Goal: Task Accomplishment & Management: Manage account settings

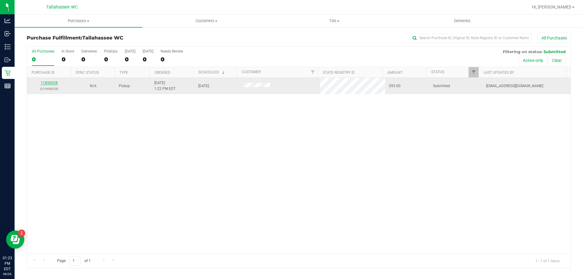
click at [55, 85] on link "11850028" at bounding box center [49, 83] width 17 height 4
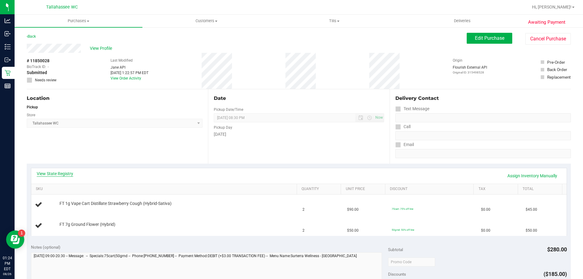
click at [61, 175] on link "View State Registry" at bounding box center [55, 174] width 36 height 6
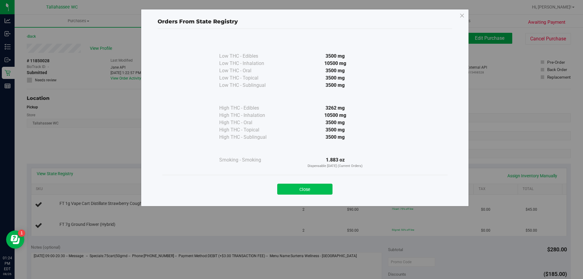
click at [296, 189] on button "Close" at bounding box center [304, 189] width 55 height 11
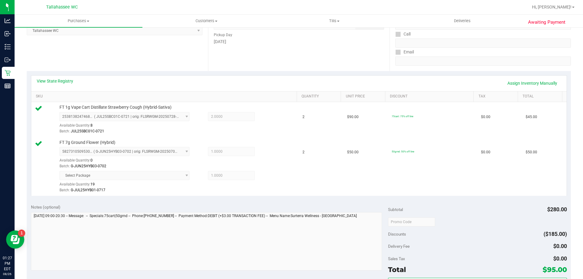
scroll to position [121, 0]
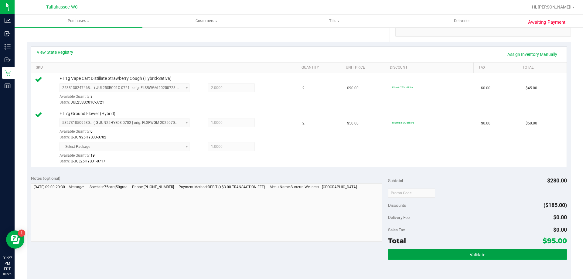
click at [400, 253] on button "Validate" at bounding box center [477, 254] width 179 height 11
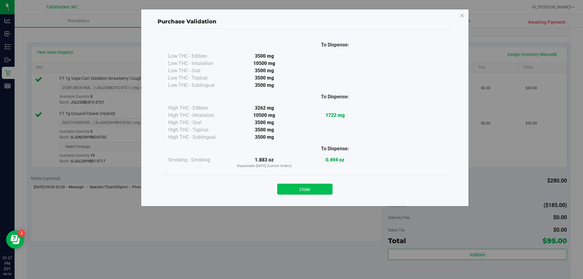
click at [316, 189] on button "Close" at bounding box center [304, 189] width 55 height 11
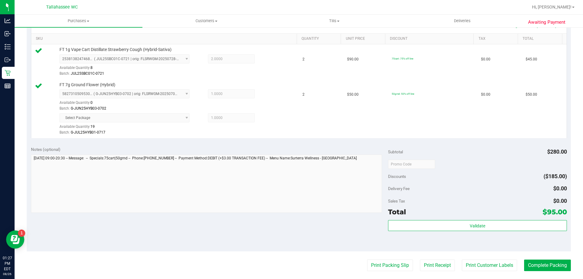
scroll to position [182, 0]
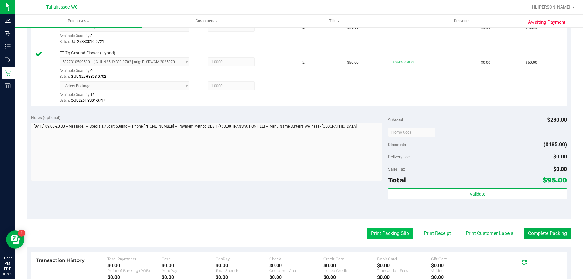
click at [377, 232] on button "Print Packing Slip" at bounding box center [390, 234] width 46 height 12
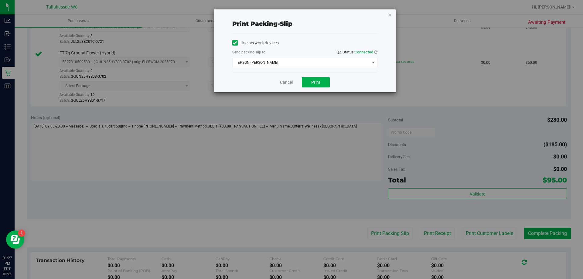
click at [321, 77] on div "Cancel Print" at bounding box center [304, 82] width 145 height 20
click at [315, 84] on span "Print" at bounding box center [315, 82] width 9 height 5
click at [285, 82] on link "Cancel" at bounding box center [286, 82] width 13 height 6
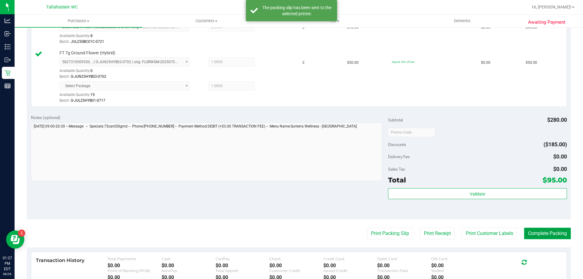
click at [527, 234] on button "Complete Packing" at bounding box center [547, 234] width 47 height 12
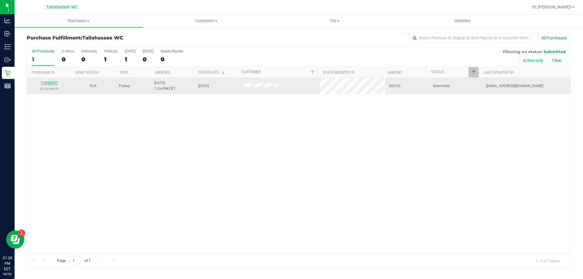
click at [54, 83] on link "11850057" at bounding box center [49, 83] width 17 height 4
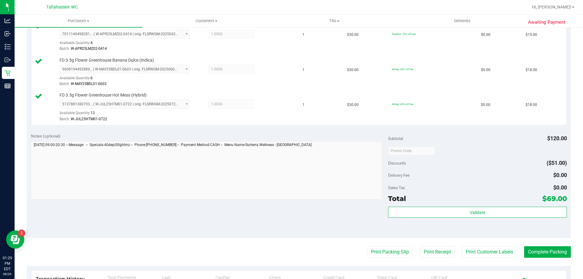
scroll to position [243, 0]
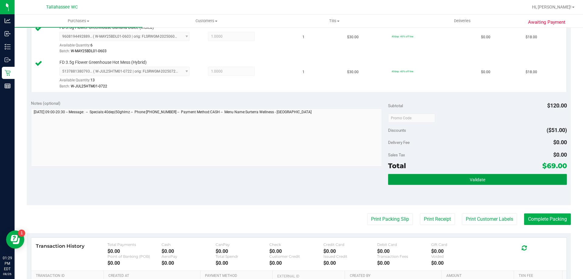
click at [432, 180] on button "Validate" at bounding box center [477, 179] width 179 height 11
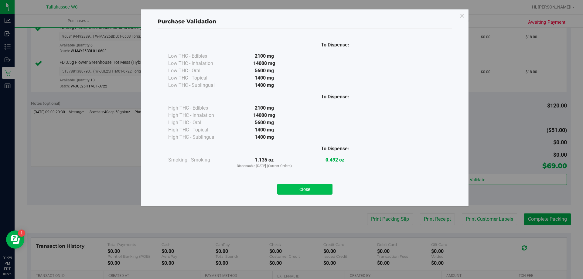
click at [322, 188] on button "Close" at bounding box center [304, 189] width 55 height 11
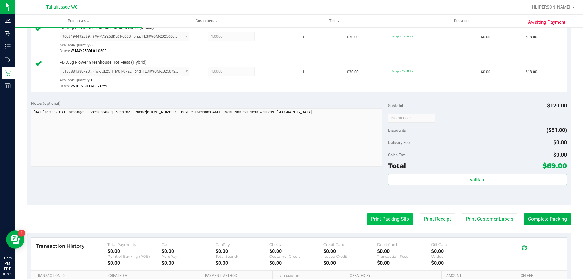
click at [372, 221] on button "Print Packing Slip" at bounding box center [390, 219] width 46 height 12
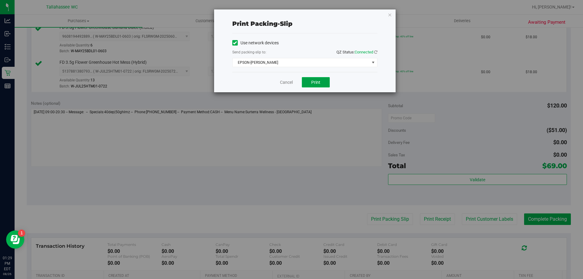
click at [317, 81] on span "Print" at bounding box center [315, 82] width 9 height 5
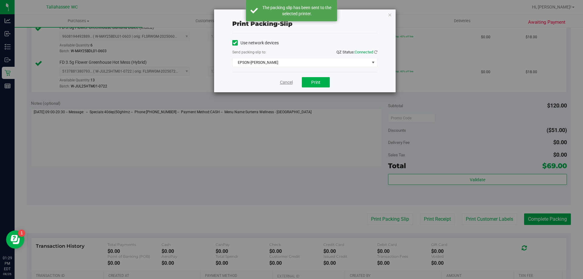
click at [288, 82] on link "Cancel" at bounding box center [286, 82] width 13 height 6
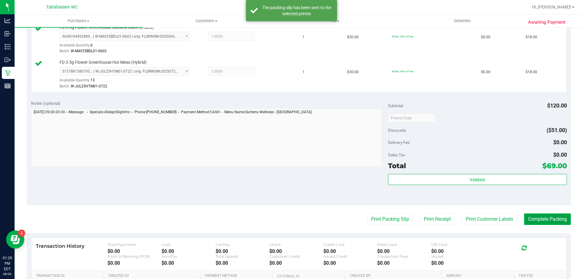
click at [544, 219] on button "Complete Packing" at bounding box center [547, 219] width 47 height 12
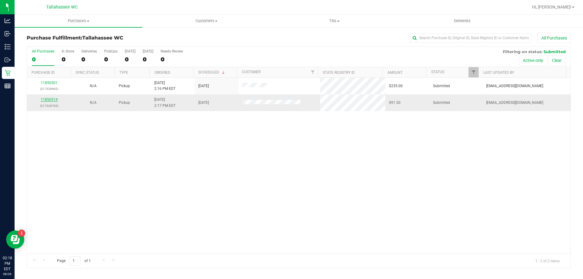
click at [53, 99] on link "11850514" at bounding box center [49, 99] width 17 height 4
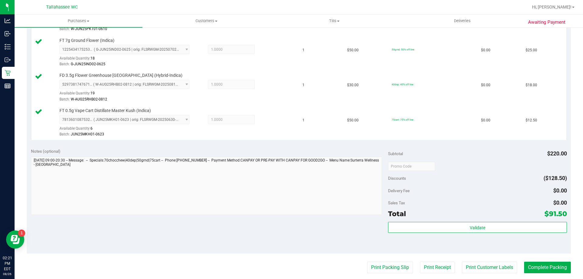
scroll to position [232, 0]
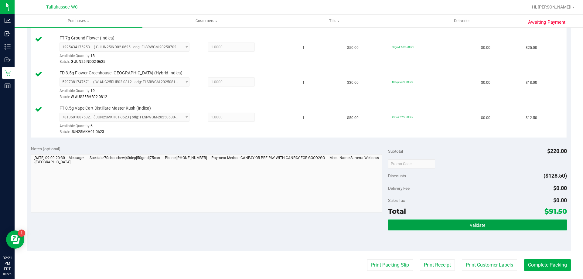
click at [409, 229] on button "Validate" at bounding box center [477, 225] width 179 height 11
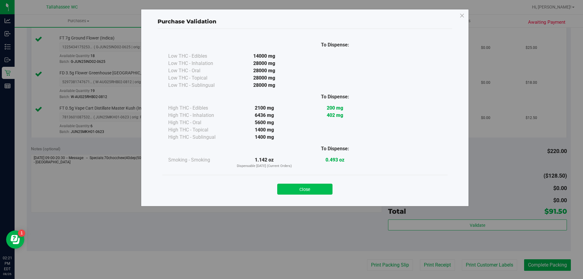
click at [324, 192] on button "Close" at bounding box center [304, 189] width 55 height 11
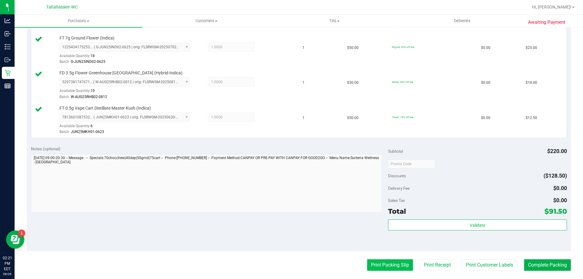
click at [371, 266] on button "Print Packing Slip" at bounding box center [390, 265] width 46 height 12
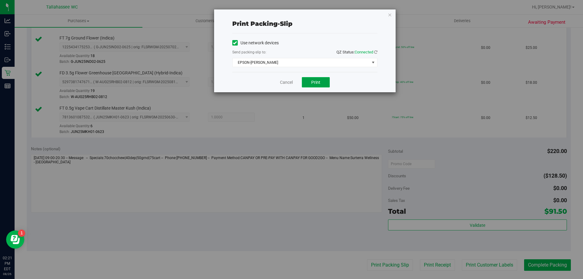
click at [321, 85] on button "Print" at bounding box center [316, 82] width 28 height 10
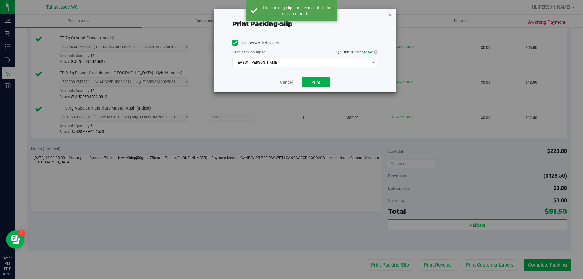
click at [391, 15] on icon "button" at bounding box center [390, 14] width 4 height 7
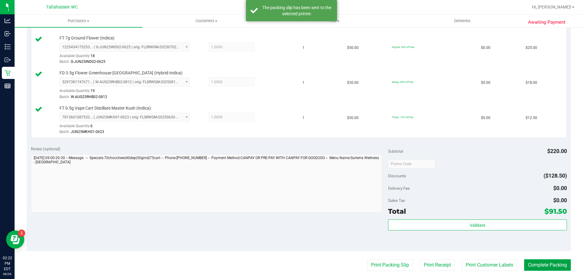
click at [536, 267] on button "Complete Packing" at bounding box center [547, 265] width 47 height 12
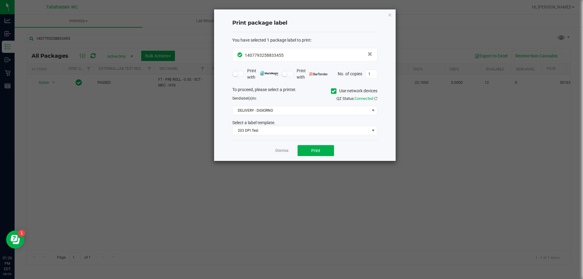
drag, startPoint x: 278, startPoint y: 149, endPoint x: 269, endPoint y: 145, distance: 9.6
click at [278, 149] on link "Dismiss" at bounding box center [281, 150] width 13 height 5
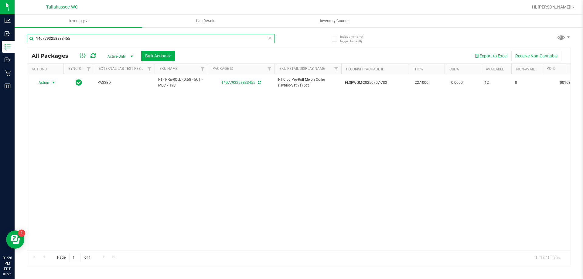
click at [103, 41] on input "1407793258833455" at bounding box center [151, 38] width 248 height 9
click at [103, 40] on input "1407793258833455" at bounding box center [151, 38] width 248 height 9
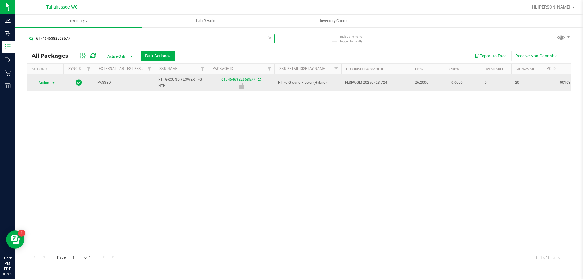
type input "6174646382568577"
click at [52, 84] on span "select" at bounding box center [53, 82] width 5 height 5
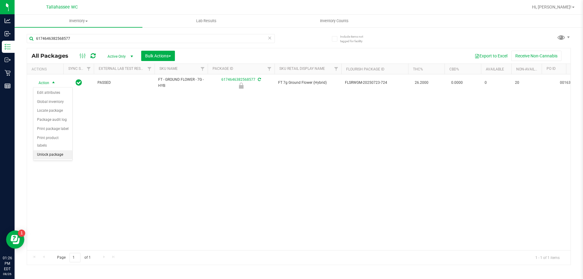
click at [51, 150] on li "Unlock package" at bounding box center [52, 154] width 39 height 9
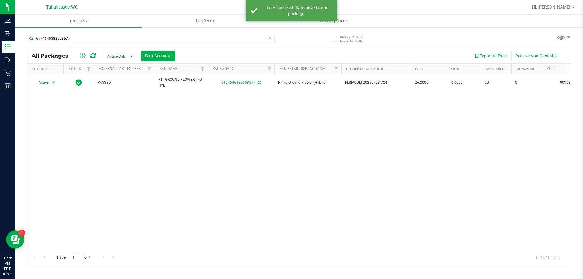
click at [54, 83] on span "select" at bounding box center [53, 82] width 5 height 5
click at [56, 159] on li "Print package label" at bounding box center [56, 156] width 47 height 9
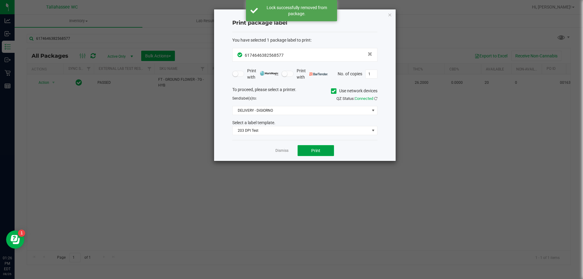
click at [312, 148] on span "Print" at bounding box center [315, 150] width 9 height 5
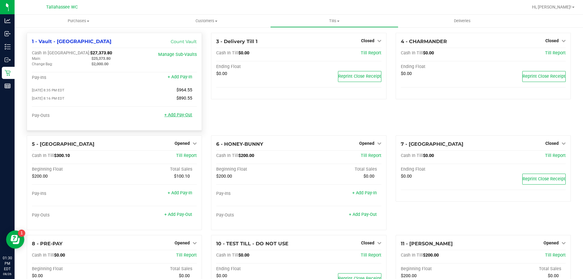
click at [172, 117] on link "+ Add Pay-Out" at bounding box center [178, 114] width 28 height 5
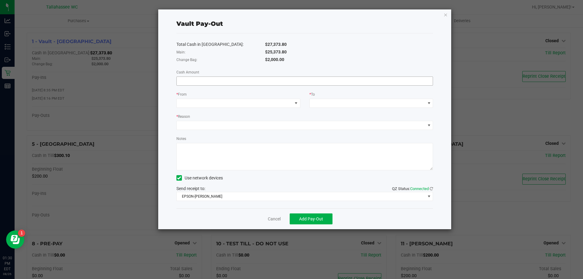
click at [199, 82] on input at bounding box center [305, 81] width 256 height 9
type input "$25,373.80"
click at [229, 106] on span at bounding box center [235, 103] width 116 height 9
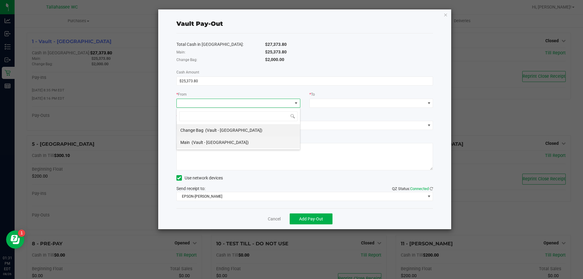
click at [229, 143] on span "(Vault - Tallahassee)" at bounding box center [220, 142] width 57 height 5
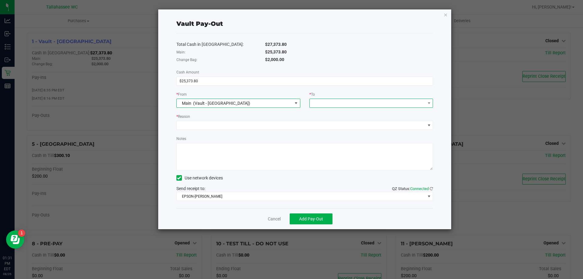
click at [408, 101] on span at bounding box center [368, 103] width 116 height 9
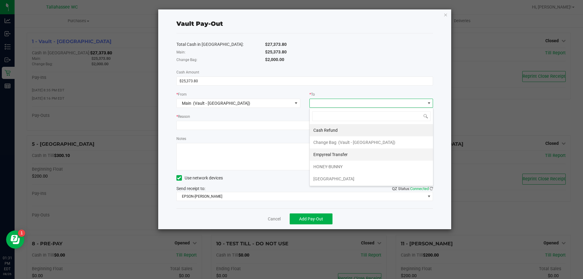
click at [353, 156] on li "Empyreal Transfer" at bounding box center [371, 154] width 123 height 12
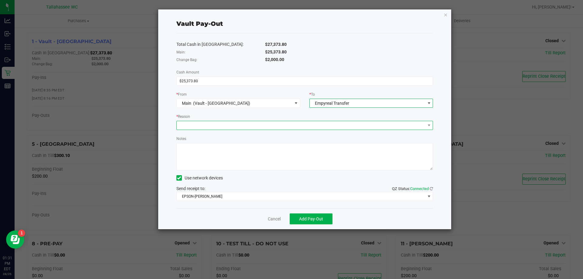
click at [294, 125] on span at bounding box center [301, 125] width 249 height 9
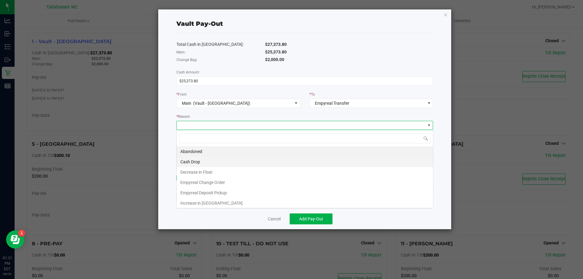
scroll to position [9, 257]
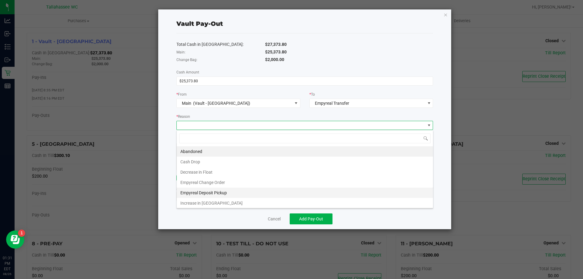
click at [238, 192] on li "Empyreal Deposit Pickup" at bounding box center [305, 193] width 256 height 10
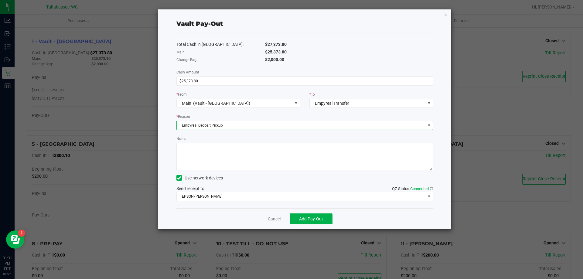
click at [237, 159] on textarea "Notes" at bounding box center [304, 156] width 257 height 27
type textarea "ce"
click at [303, 217] on span "Add Pay-Out" at bounding box center [311, 219] width 24 height 5
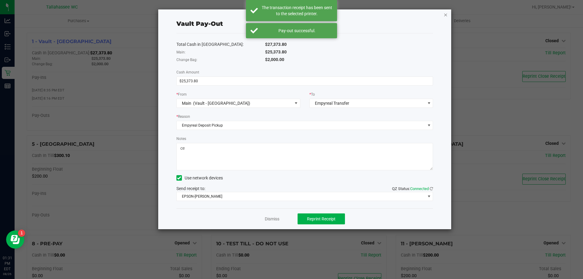
click at [445, 15] on icon "button" at bounding box center [446, 14] width 4 height 7
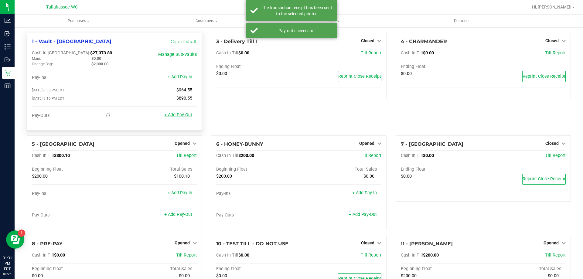
click at [188, 117] on link "+ Add Pay-Out" at bounding box center [178, 114] width 28 height 5
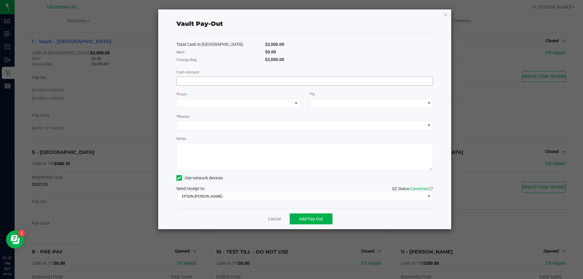
click at [208, 80] on input at bounding box center [305, 81] width 256 height 9
type input "$1,500.00"
click at [271, 104] on span at bounding box center [235, 103] width 116 height 9
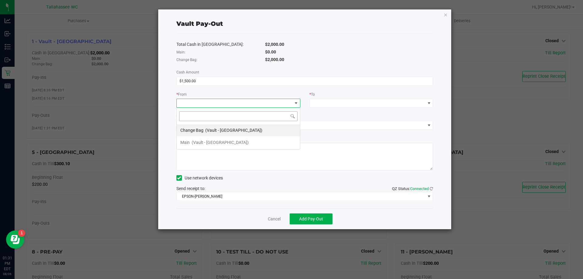
scroll to position [9, 124]
click at [254, 131] on li "Change Bag (Vault - Tallahassee)" at bounding box center [238, 130] width 123 height 12
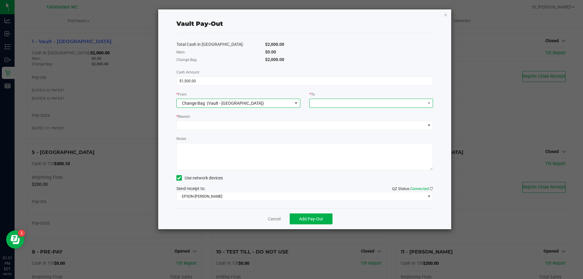
click at [345, 104] on span at bounding box center [368, 103] width 116 height 9
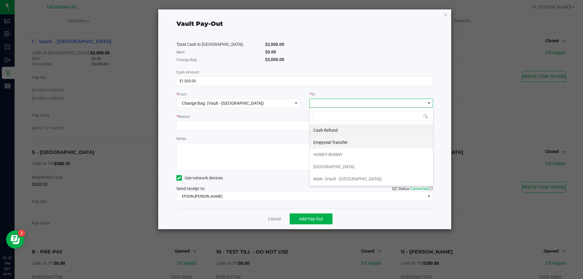
click at [343, 143] on span "Empyreal Transfer" at bounding box center [330, 142] width 34 height 5
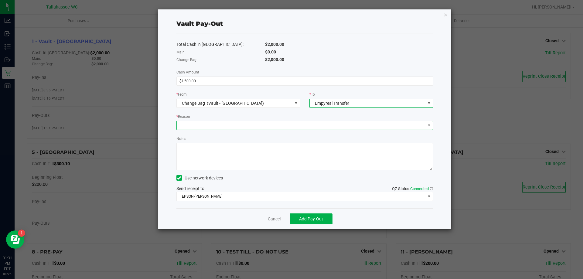
click at [324, 125] on span at bounding box center [301, 125] width 249 height 9
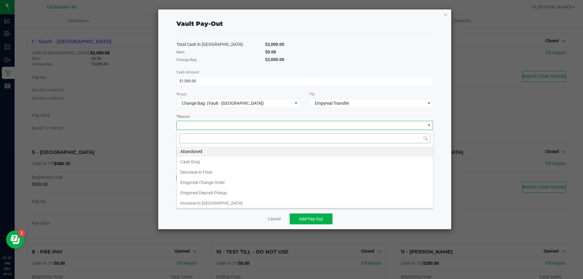
scroll to position [9, 257]
click at [293, 182] on li "Empyreal Change Order" at bounding box center [305, 182] width 256 height 10
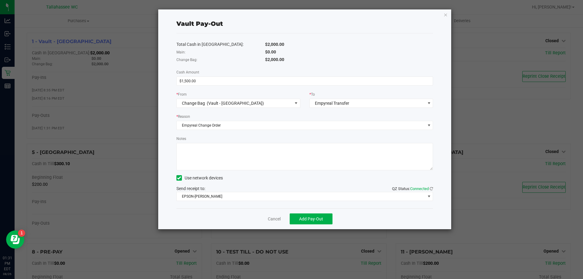
click at [290, 162] on textarea "Notes" at bounding box center [304, 156] width 257 height 27
type textarea "ce"
click at [318, 218] on span "Add Pay-Out" at bounding box center [311, 219] width 24 height 5
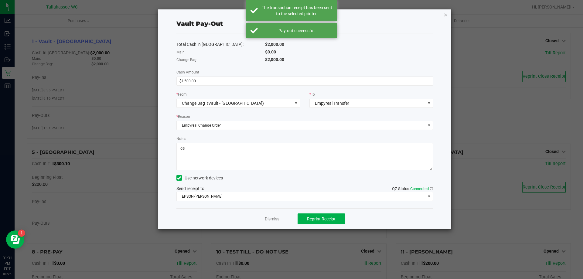
click at [444, 14] on icon "button" at bounding box center [446, 14] width 4 height 7
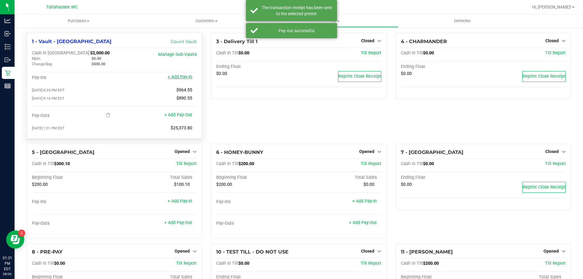
click at [189, 78] on link "+ Add Pay-In" at bounding box center [180, 76] width 25 height 5
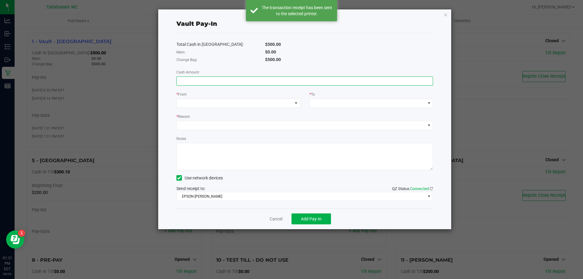
click at [263, 80] on input at bounding box center [305, 81] width 256 height 9
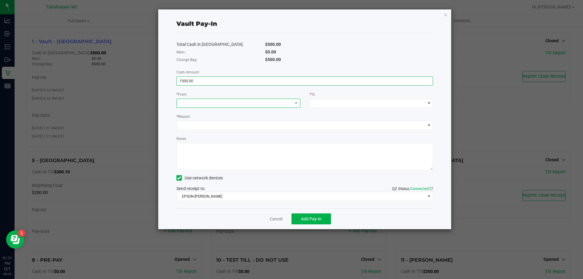
type input "$1,500.00"
click at [279, 100] on span at bounding box center [235, 103] width 116 height 9
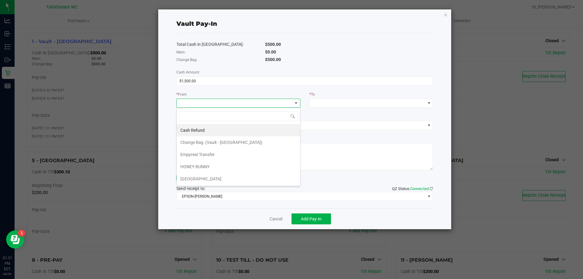
scroll to position [9, 124]
click at [265, 154] on li "Empyreal Transfer" at bounding box center [238, 154] width 123 height 12
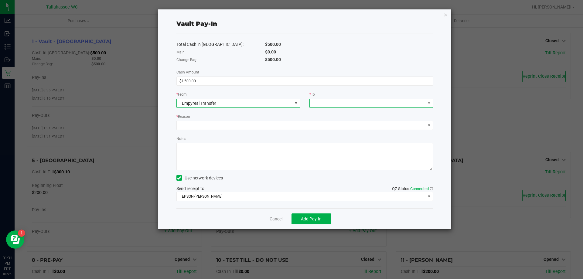
click at [350, 105] on span at bounding box center [368, 103] width 116 height 9
click at [331, 132] on span "Change Bag" at bounding box center [324, 130] width 23 height 5
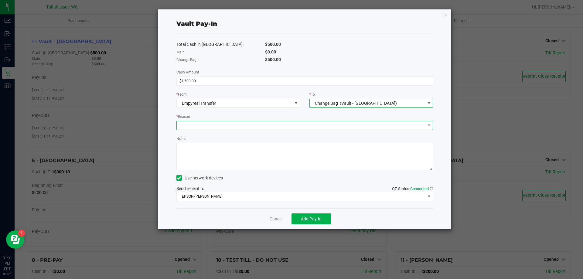
click at [326, 126] on span at bounding box center [301, 125] width 249 height 9
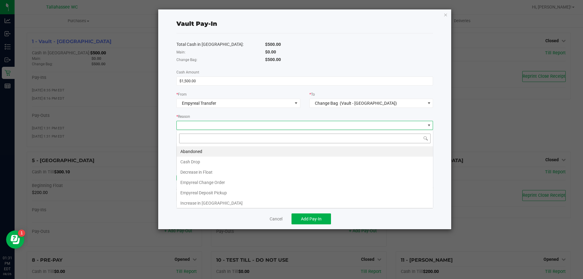
scroll to position [9, 257]
click at [287, 182] on li "Empyreal Change Order" at bounding box center [305, 182] width 256 height 10
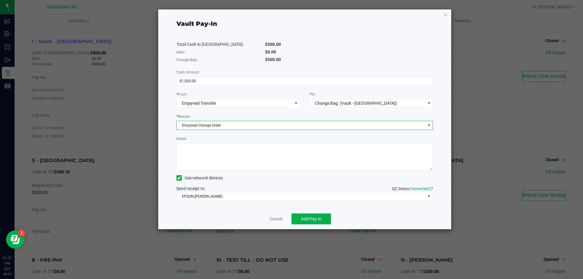
click at [280, 162] on textarea "Notes" at bounding box center [304, 156] width 257 height 27
type textarea "d"
type textarea "ce"
click at [315, 222] on button "Add Pay-In" at bounding box center [311, 218] width 39 height 11
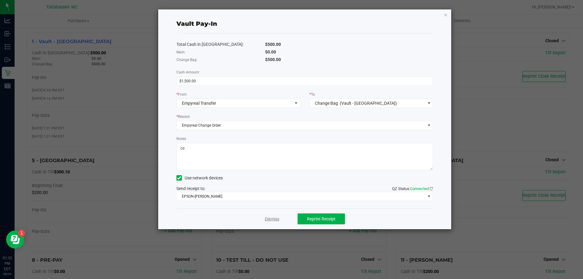
click at [271, 218] on link "Dismiss" at bounding box center [272, 219] width 15 height 6
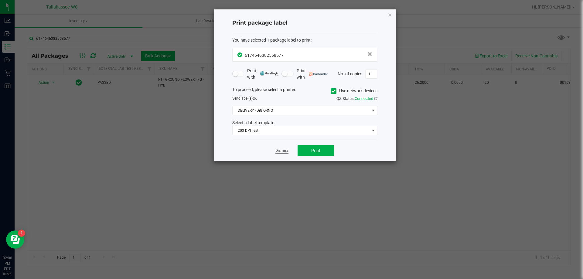
click at [279, 152] on link "Dismiss" at bounding box center [281, 150] width 13 height 5
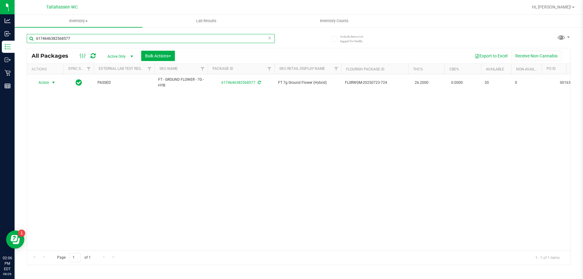
click at [170, 40] on input "6174646382568577" at bounding box center [151, 38] width 248 height 9
click at [170, 39] on input "6174646382568577" at bounding box center [151, 38] width 248 height 9
type input "2048792133145923"
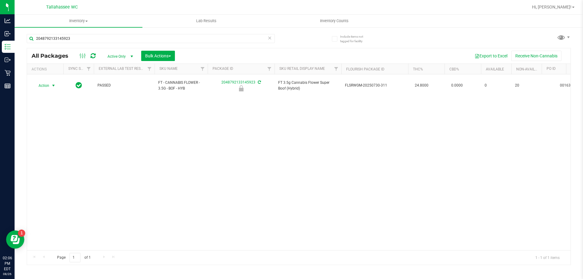
click at [53, 83] on span "select" at bounding box center [53, 85] width 5 height 5
click at [64, 150] on li "Unlock package" at bounding box center [52, 154] width 39 height 9
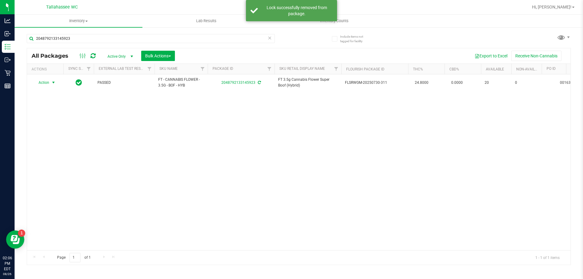
click at [53, 83] on span "select" at bounding box center [53, 82] width 5 height 5
click at [62, 155] on li "Print package label" at bounding box center [56, 156] width 47 height 9
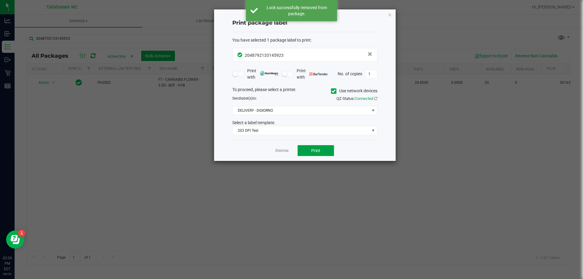
click at [309, 153] on button "Print" at bounding box center [316, 150] width 36 height 11
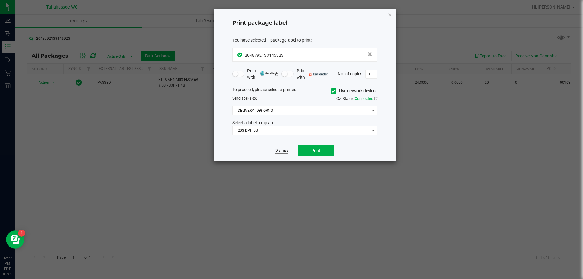
click at [275, 150] on link "Dismiss" at bounding box center [281, 150] width 13 height 5
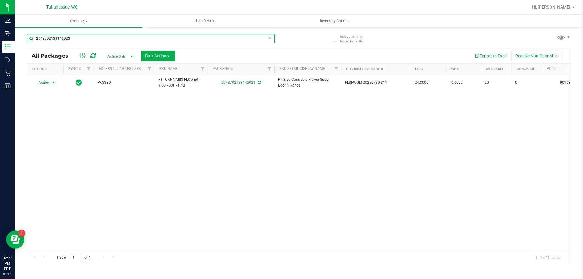
click at [101, 40] on input "2048792133145923" at bounding box center [151, 38] width 248 height 9
click at [98, 37] on input "2048792133145923" at bounding box center [151, 38] width 248 height 9
click at [98, 38] on input "2048792133145923" at bounding box center [151, 38] width 248 height 9
click at [94, 39] on input "2048792133145923" at bounding box center [151, 38] width 248 height 9
type input "2"
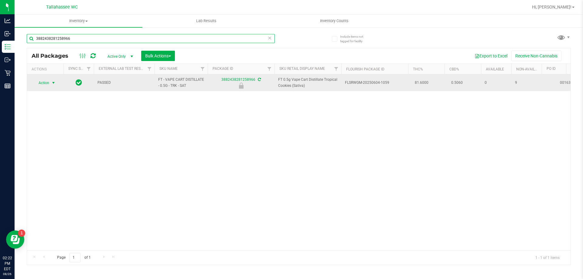
type input "3882438281258966"
click at [53, 83] on span "select" at bounding box center [53, 82] width 5 height 5
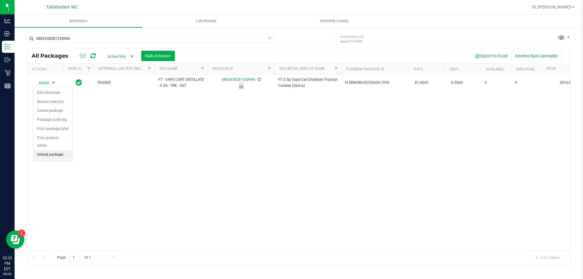
click at [57, 150] on li "Unlock package" at bounding box center [52, 154] width 39 height 9
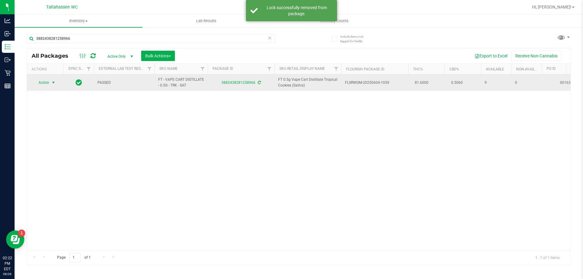
click at [51, 82] on span "select" at bounding box center [53, 82] width 5 height 5
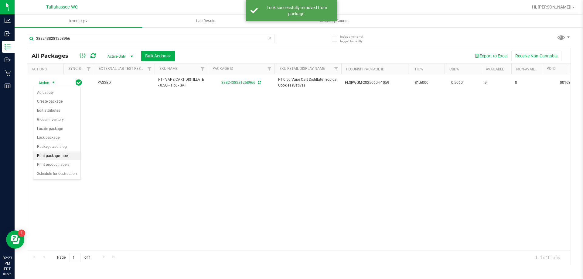
click at [60, 154] on li "Print package label" at bounding box center [56, 156] width 47 height 9
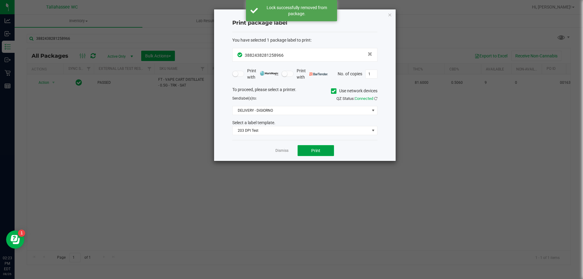
click at [302, 155] on button "Print" at bounding box center [316, 150] width 36 height 11
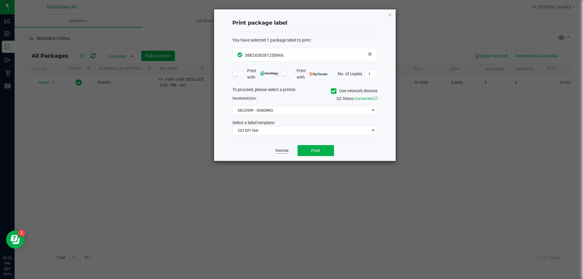
click at [281, 151] on link "Dismiss" at bounding box center [281, 150] width 13 height 5
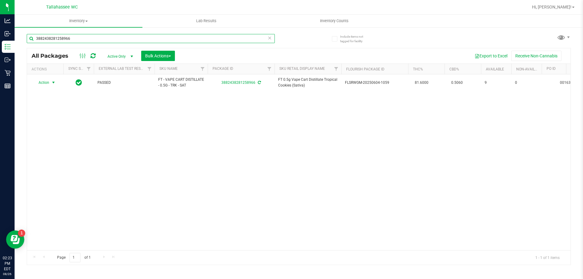
click at [196, 38] on input "3882438281258966" at bounding box center [151, 38] width 248 height 9
click at [105, 40] on input "3882438281258966" at bounding box center [151, 38] width 248 height 9
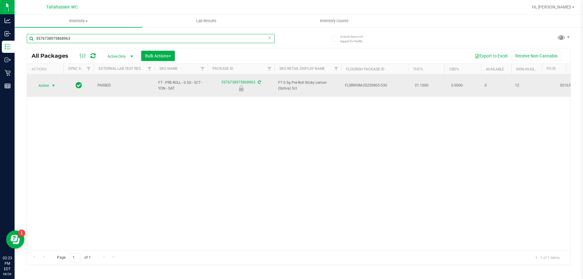
type input "5576738975868963"
click at [54, 83] on span "select" at bounding box center [53, 85] width 5 height 5
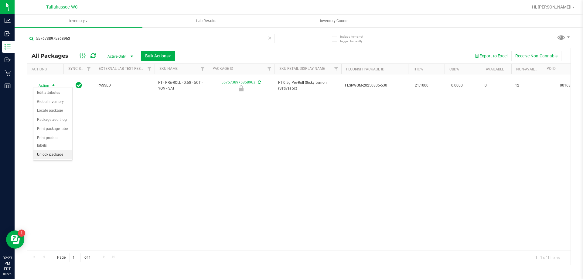
click at [55, 150] on li "Unlock package" at bounding box center [52, 154] width 39 height 9
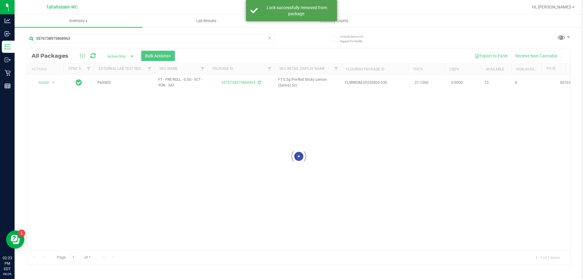
click at [57, 81] on div at bounding box center [299, 156] width 544 height 217
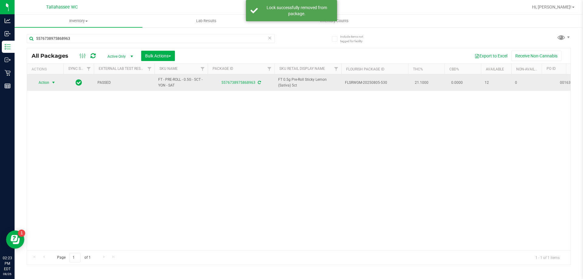
click at [54, 83] on span "select" at bounding box center [53, 82] width 5 height 5
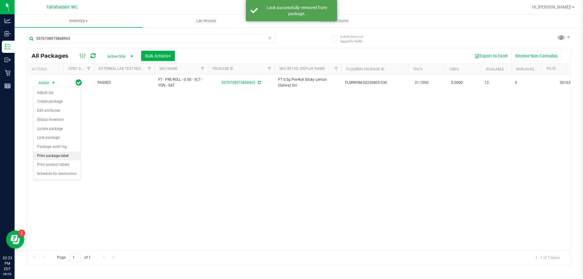
click at [62, 155] on li "Print package label" at bounding box center [56, 156] width 47 height 9
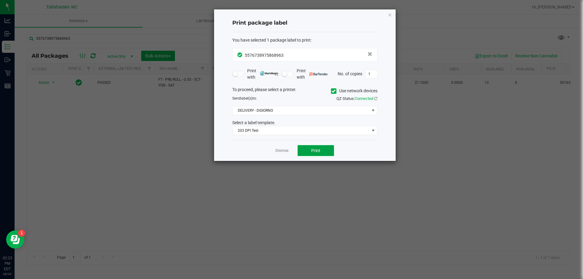
click at [303, 154] on button "Print" at bounding box center [316, 150] width 36 height 11
click at [285, 151] on link "Dismiss" at bounding box center [281, 150] width 13 height 5
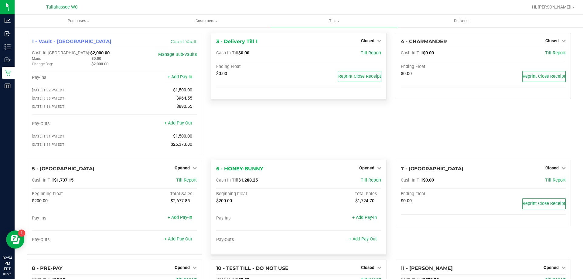
drag, startPoint x: 240, startPoint y: 183, endPoint x: 257, endPoint y: 183, distance: 16.7
click at [257, 183] on span "$1,288.25" at bounding box center [247, 180] width 19 height 5
copy span "1,288.25"
